Goal: Navigation & Orientation: Find specific page/section

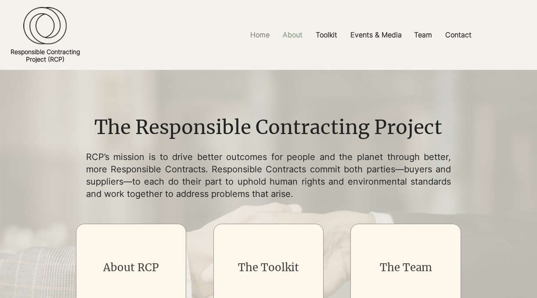
click at [294, 35] on p "About" at bounding box center [292, 35] width 29 height 20
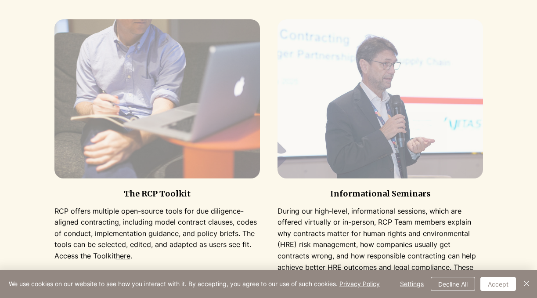
scroll to position [710, 0]
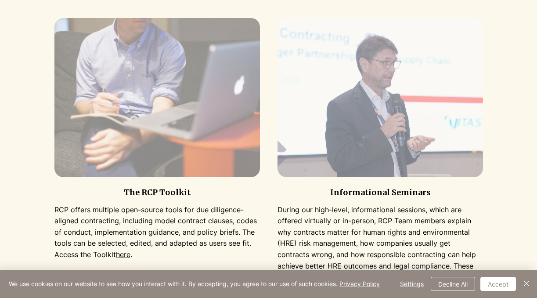
click at [223, 141] on img at bounding box center [156, 97] width 205 height 159
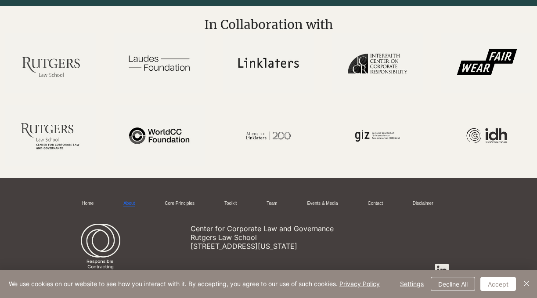
scroll to position [1895, 0]
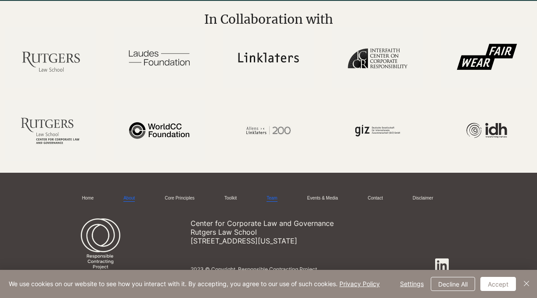
click at [272, 197] on link "Team" at bounding box center [271, 198] width 11 height 7
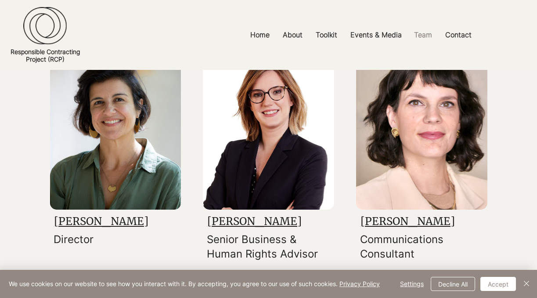
scroll to position [133, 0]
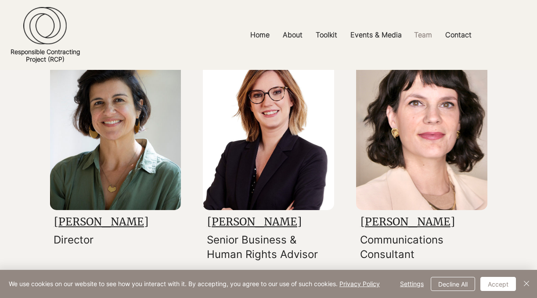
click at [114, 220] on link "[PERSON_NAME]" at bounding box center [101, 222] width 94 height 14
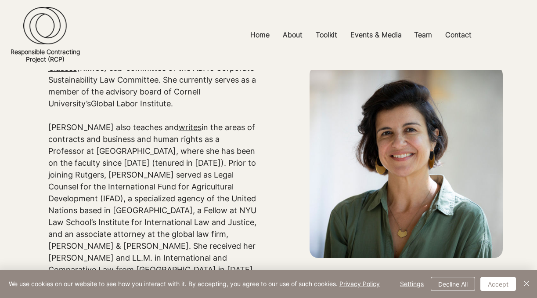
scroll to position [335, 0]
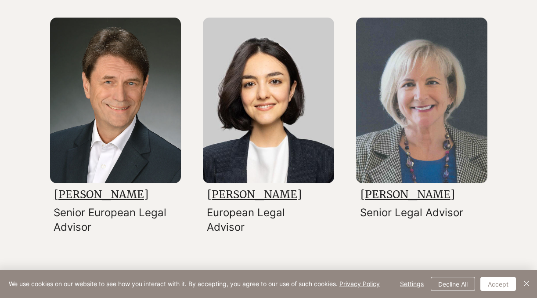
scroll to position [421, 0]
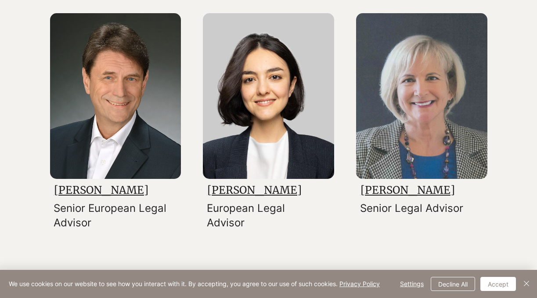
click at [133, 190] on link "[PERSON_NAME]" at bounding box center [101, 190] width 94 height 14
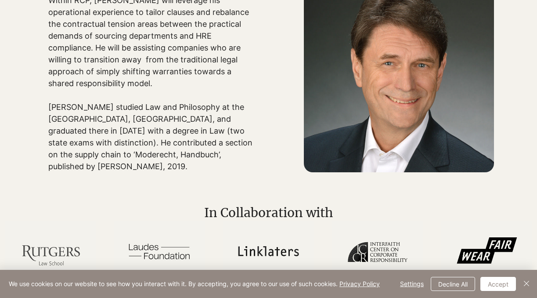
scroll to position [470, 0]
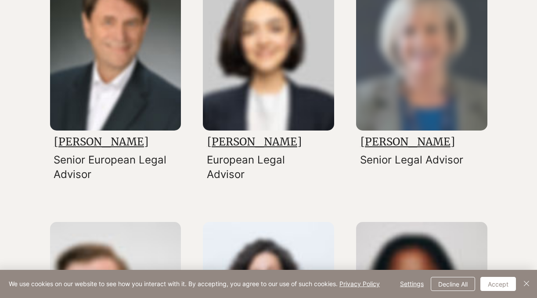
scroll to position [421, 0]
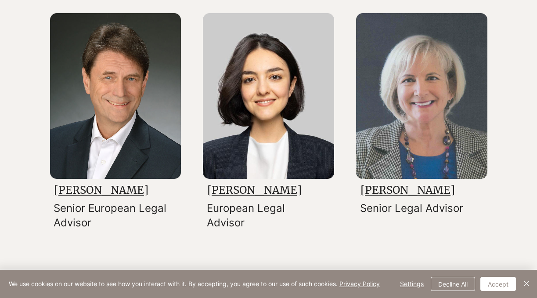
click at [247, 189] on link "[PERSON_NAME]" at bounding box center [254, 190] width 94 height 14
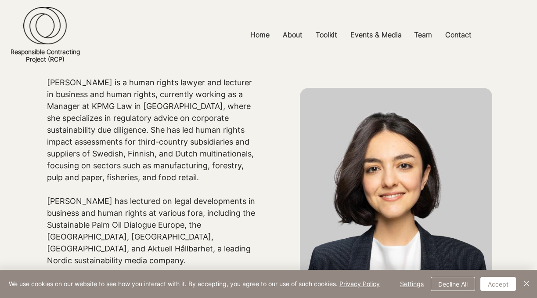
scroll to position [87, 0]
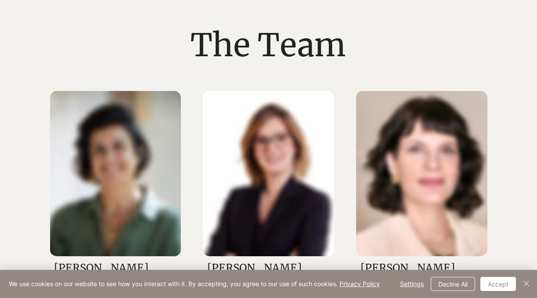
scroll to position [421, 0]
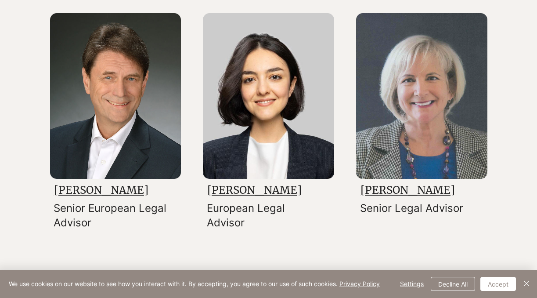
click at [380, 190] on link "[PERSON_NAME]" at bounding box center [407, 190] width 94 height 14
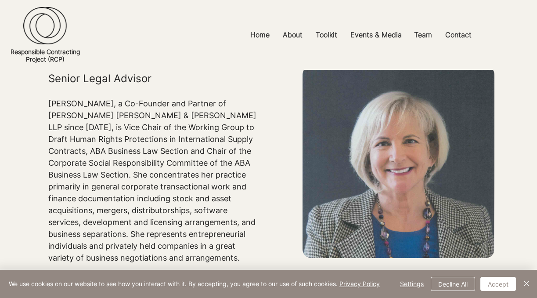
scroll to position [86, 0]
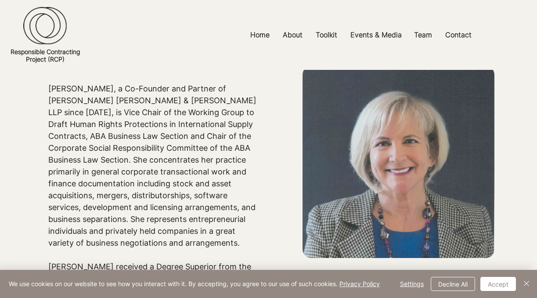
scroll to position [421, 0]
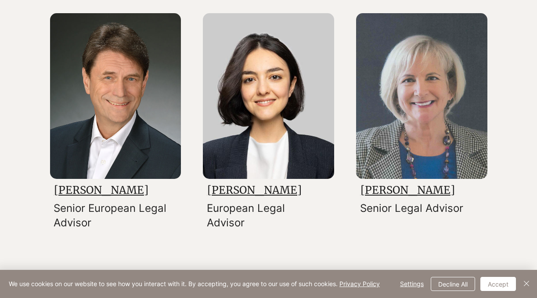
scroll to position [1895, 0]
